Goal: Transaction & Acquisition: Purchase product/service

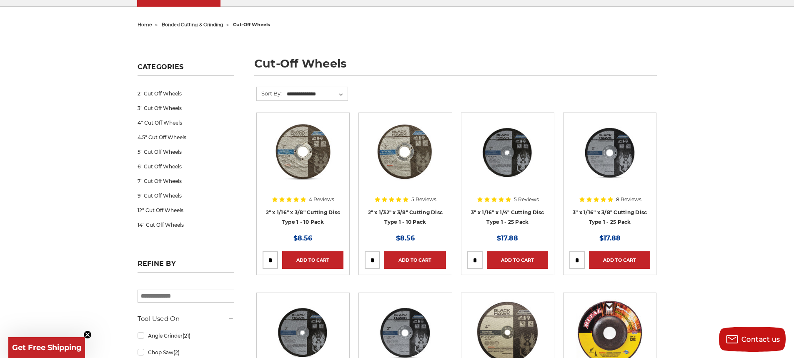
scroll to position [83, 0]
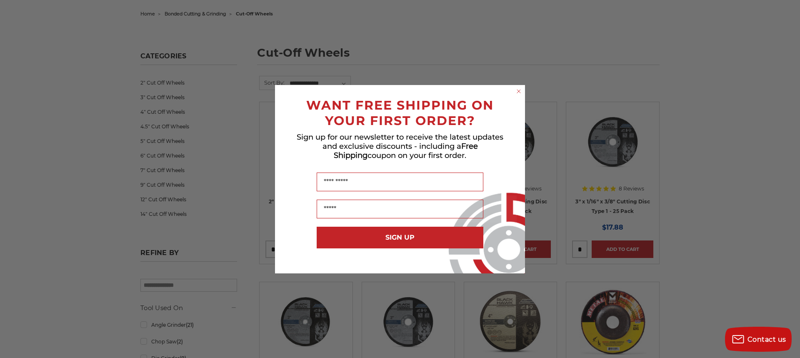
click at [520, 89] on circle "Close dialog" at bounding box center [519, 91] width 8 height 8
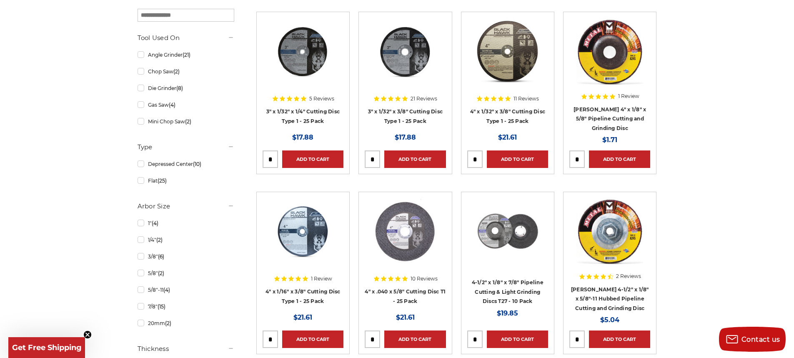
scroll to position [333, 0]
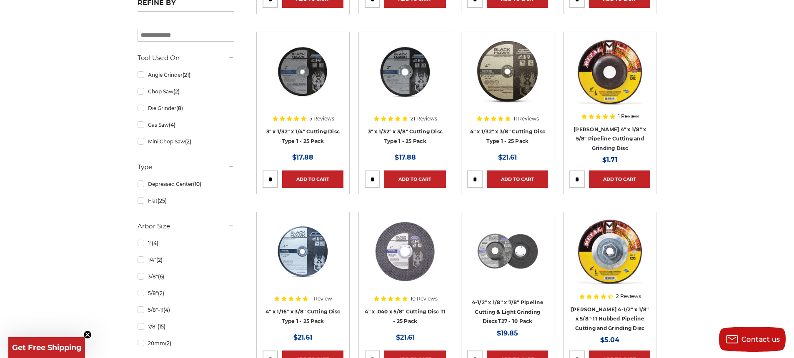
click at [497, 65] on img at bounding box center [507, 71] width 67 height 67
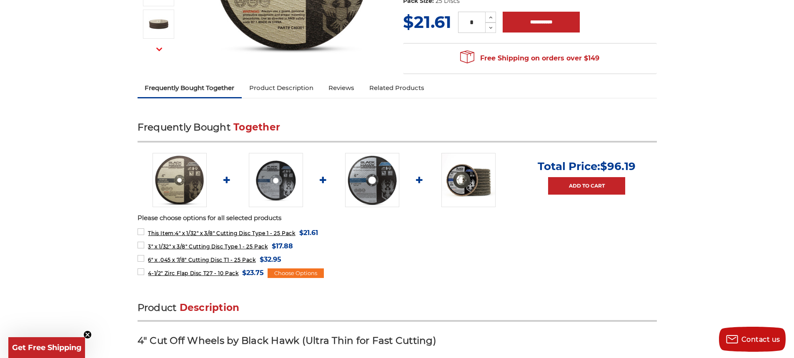
scroll to position [208, 0]
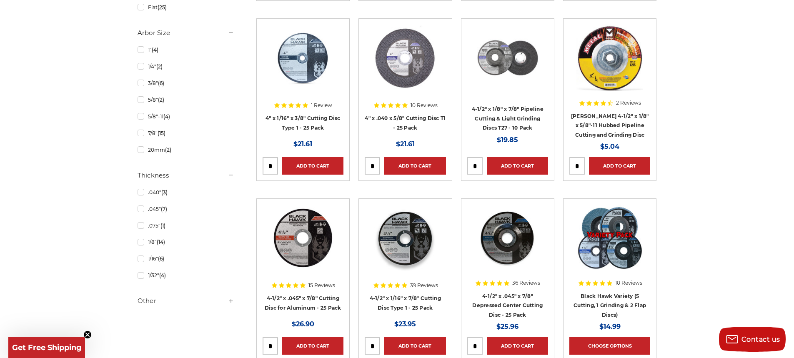
scroll to position [542, 0]
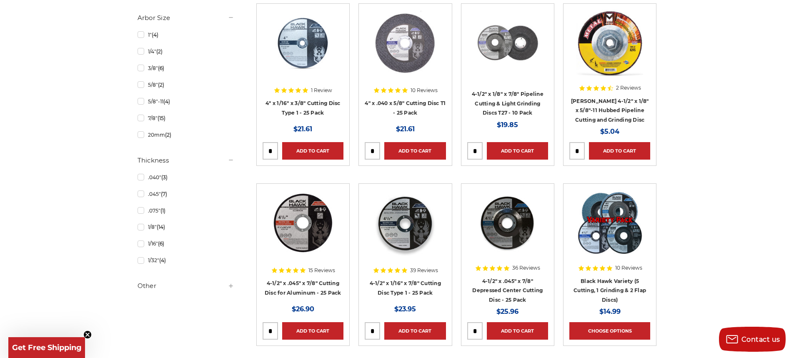
click at [392, 235] on img at bounding box center [405, 223] width 67 height 67
